Goal: Find specific page/section: Find specific page/section

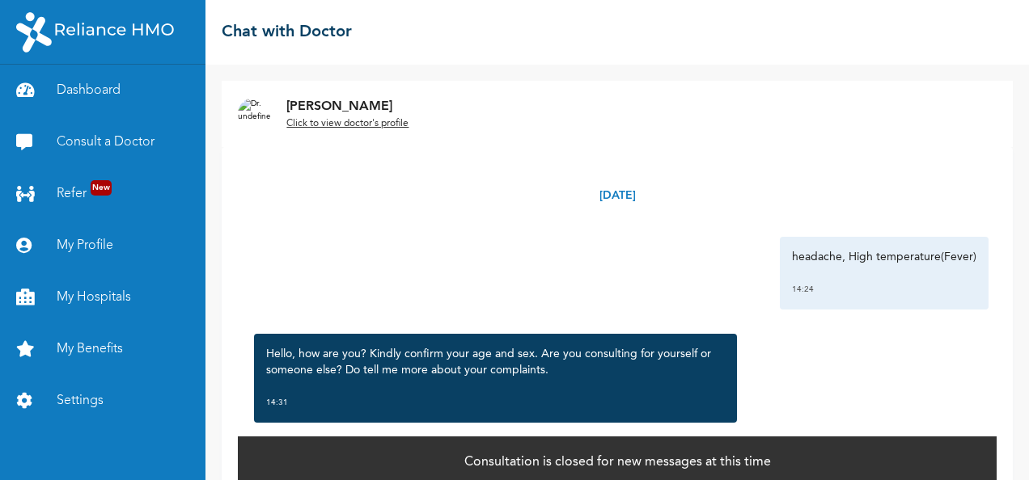
scroll to position [24, 0]
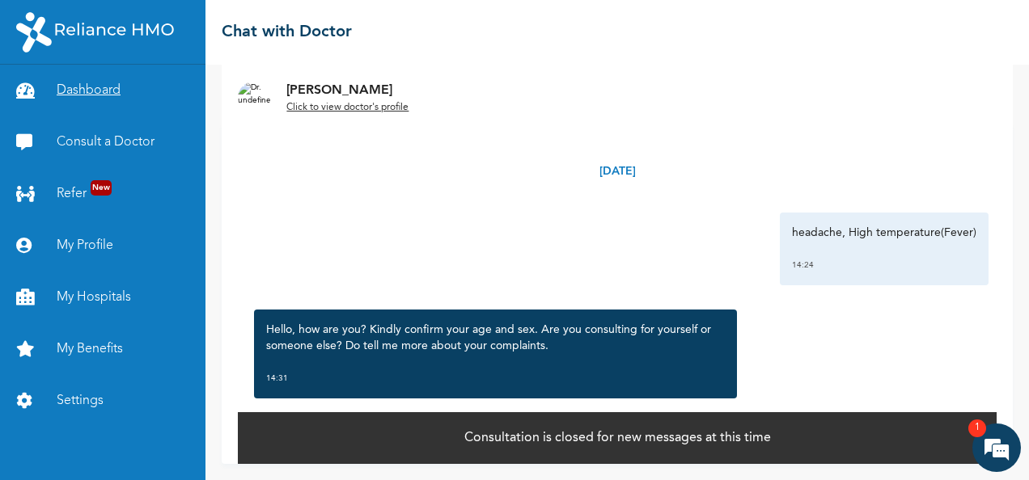
click at [81, 90] on link "Dashboard" at bounding box center [102, 91] width 205 height 52
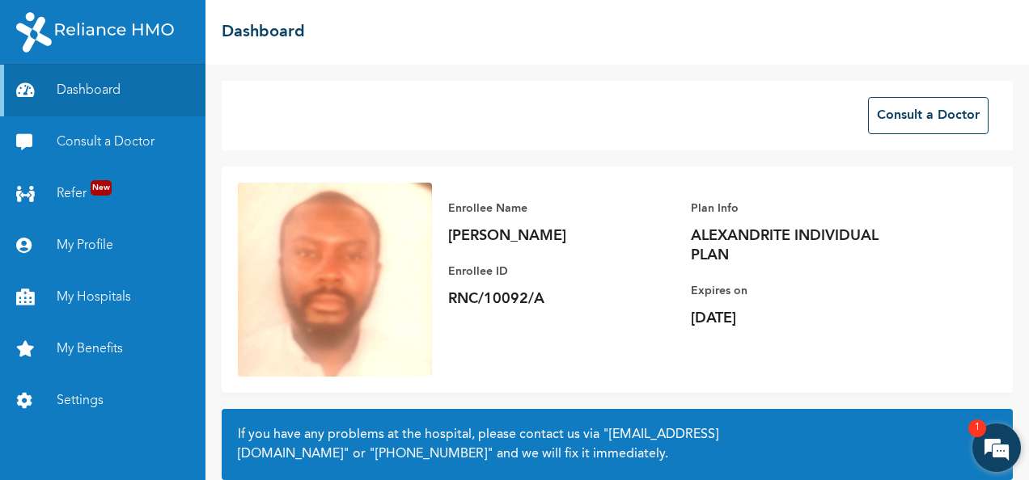
click at [1003, 443] on em at bounding box center [996, 448] width 44 height 44
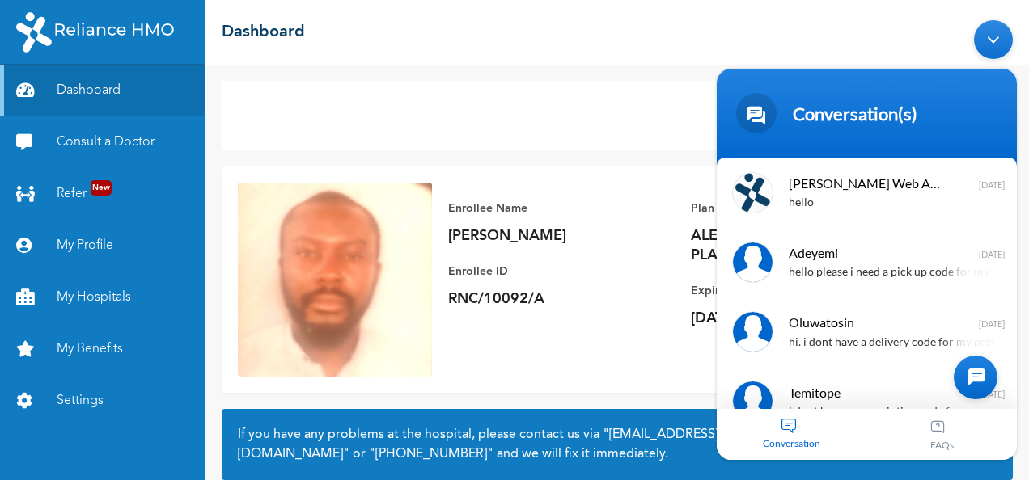
click at [994, 54] on div "Minimize live chat window" at bounding box center [993, 38] width 39 height 39
